Goal: Task Accomplishment & Management: Manage account settings

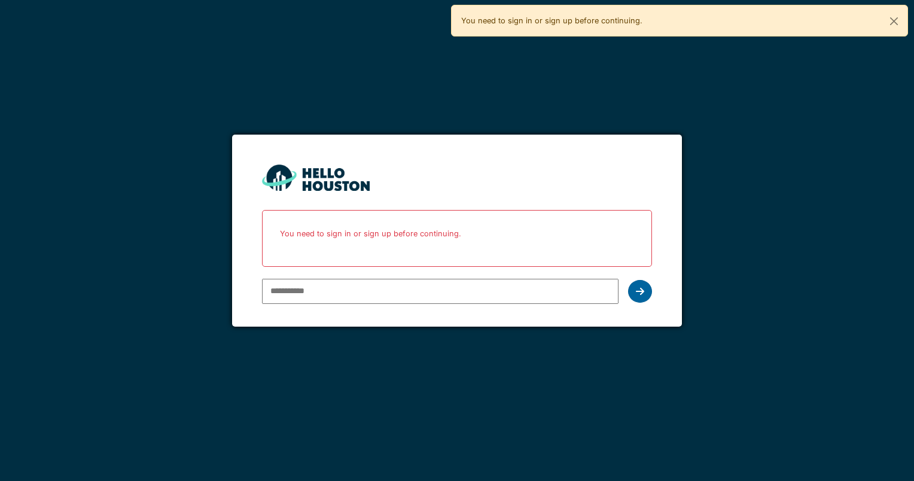
type input "**********"
click at [639, 288] on icon at bounding box center [640, 292] width 8 height 10
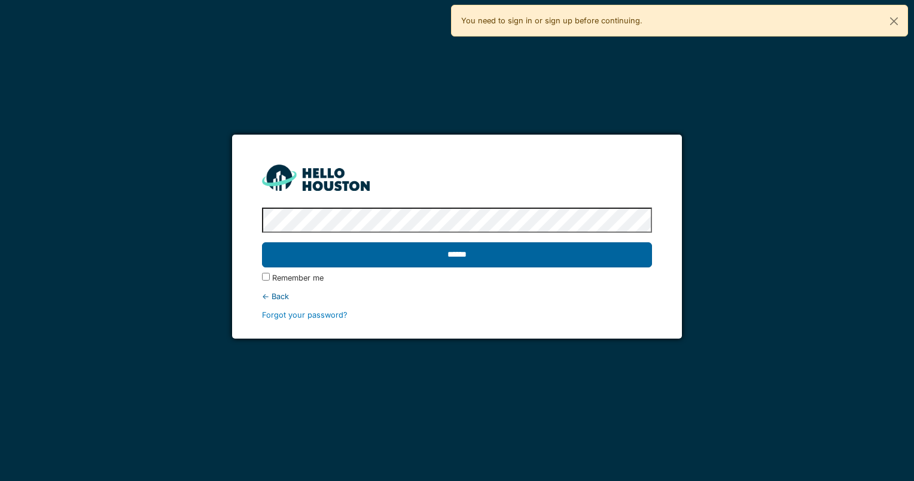
click at [443, 251] on input "******" at bounding box center [456, 254] width 389 height 25
